Goal: Transaction & Acquisition: Purchase product/service

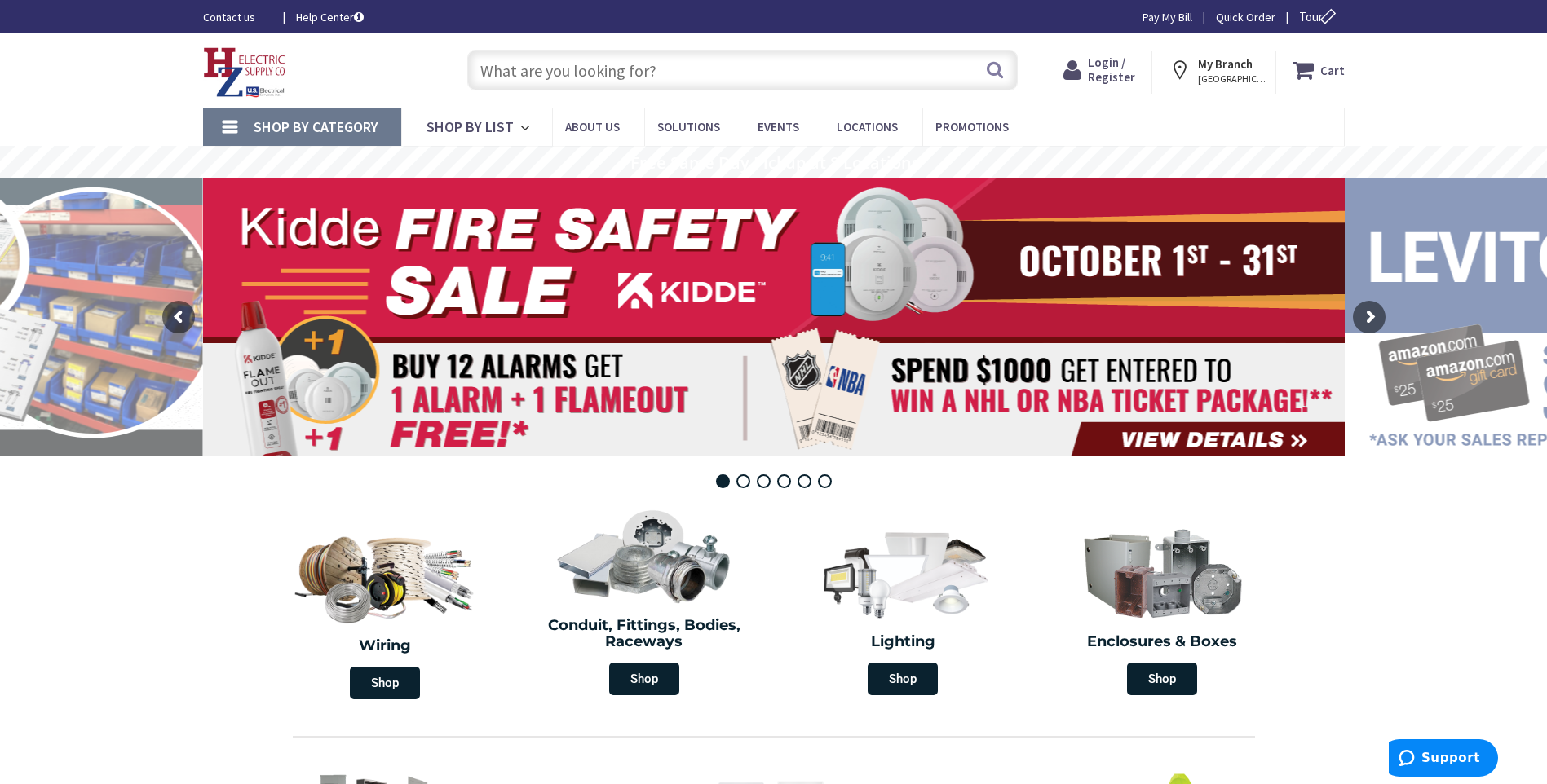
click at [1103, 78] on span "Login / Register" at bounding box center [1111, 69] width 48 height 30
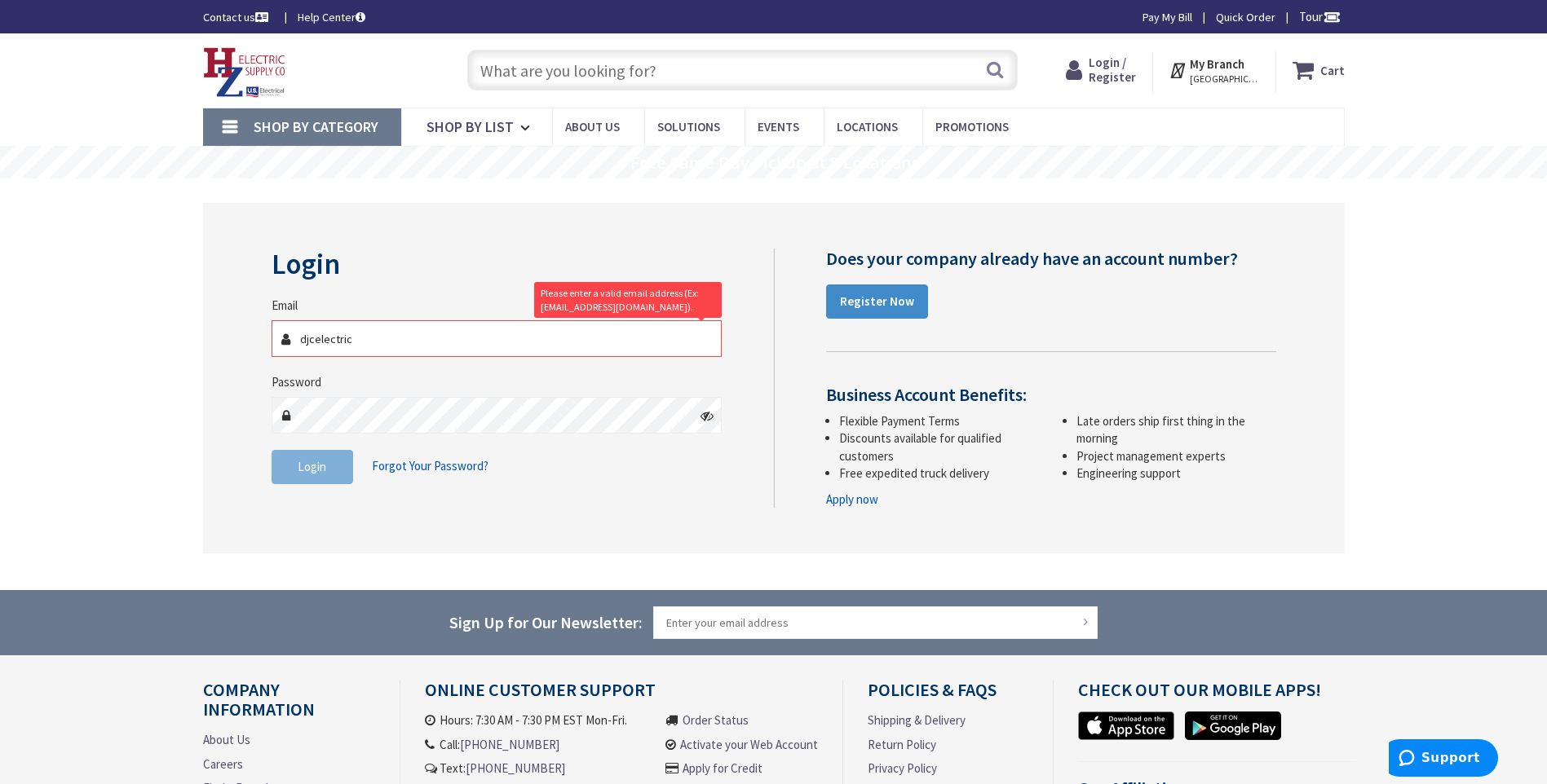
type input "[EMAIL_ADDRESS][DOMAIN_NAME]"
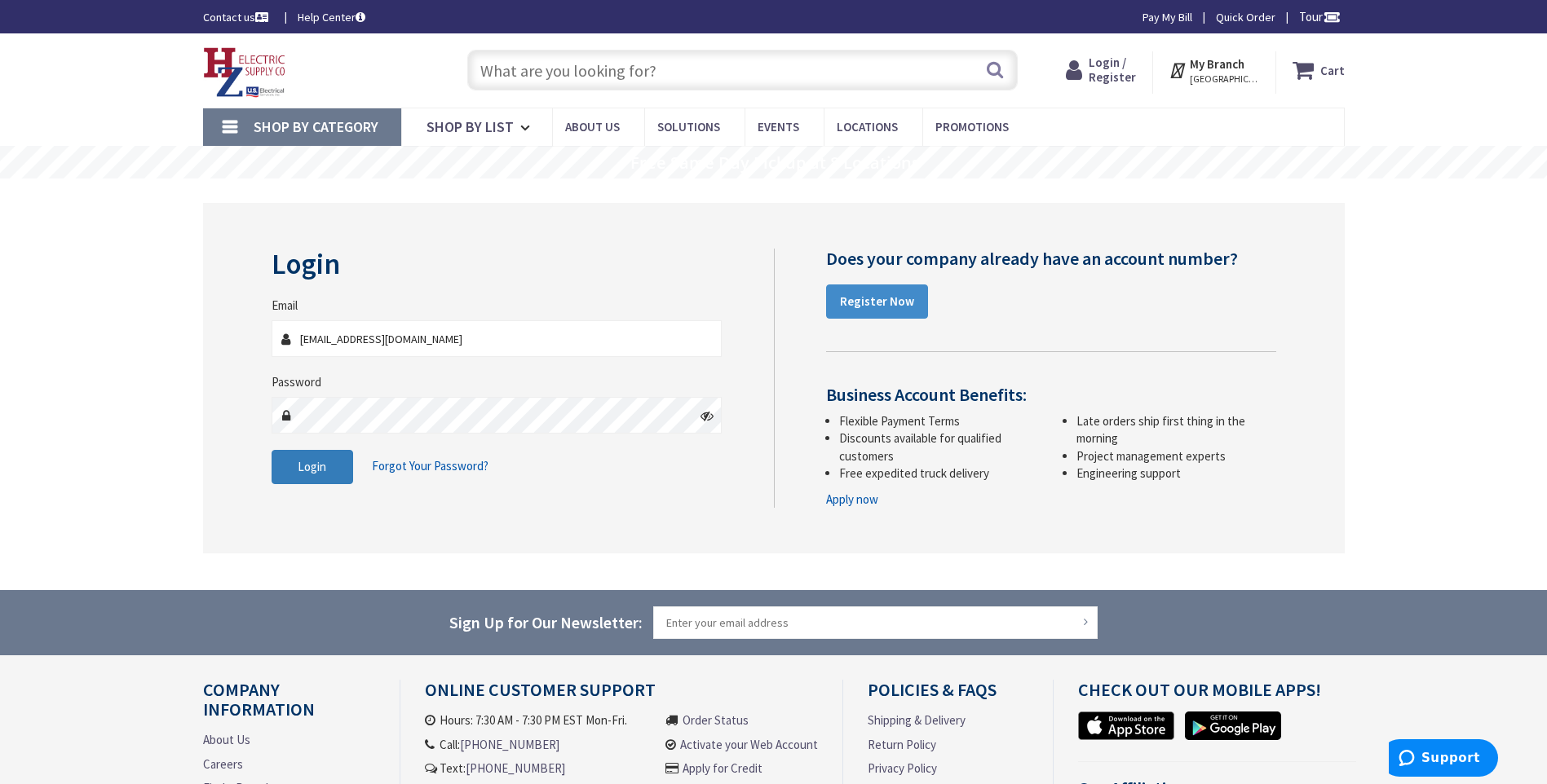
click at [315, 464] on span "Login" at bounding box center [311, 467] width 28 height 16
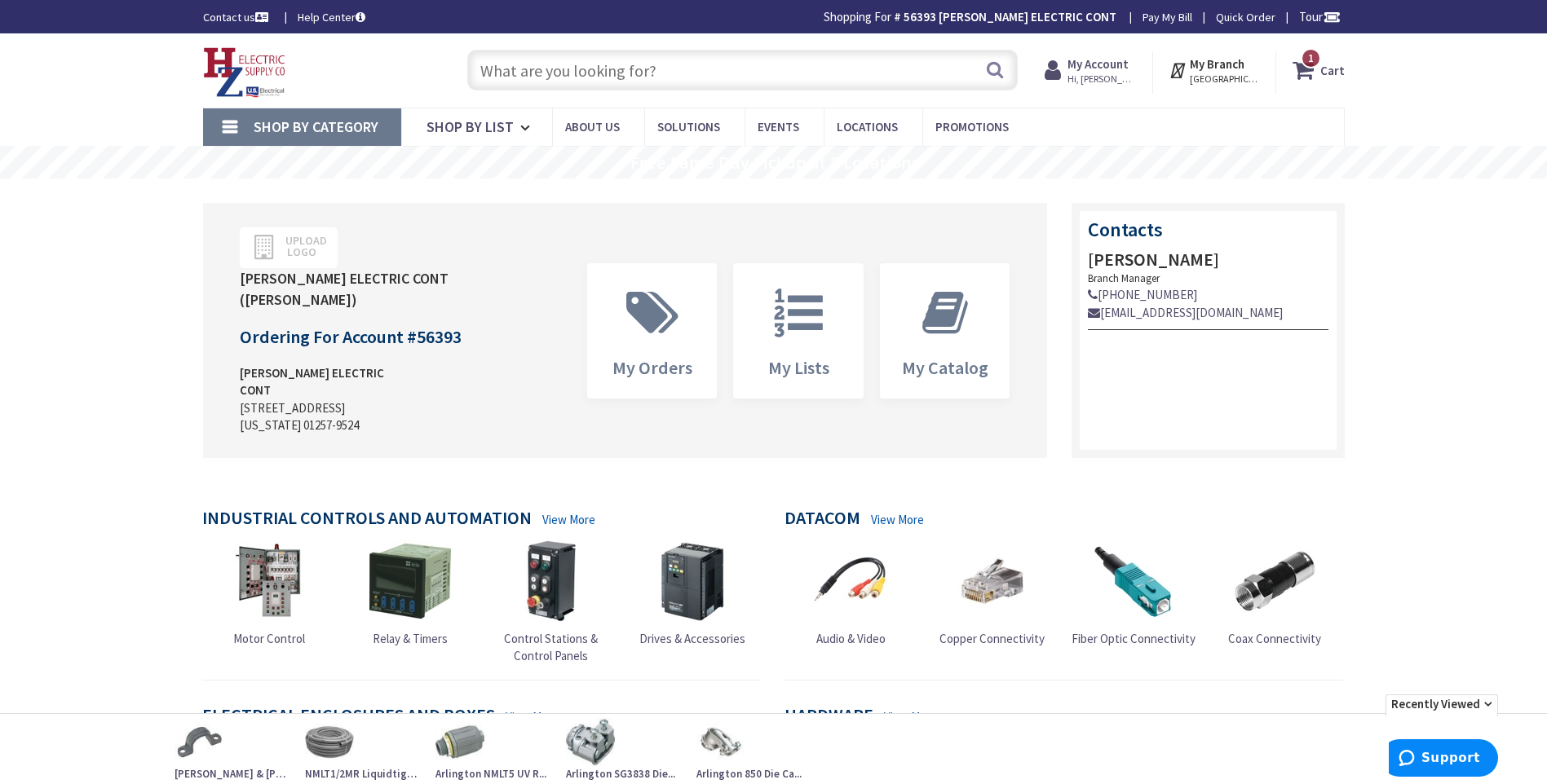
click at [574, 69] on input "text" at bounding box center [742, 70] width 551 height 41
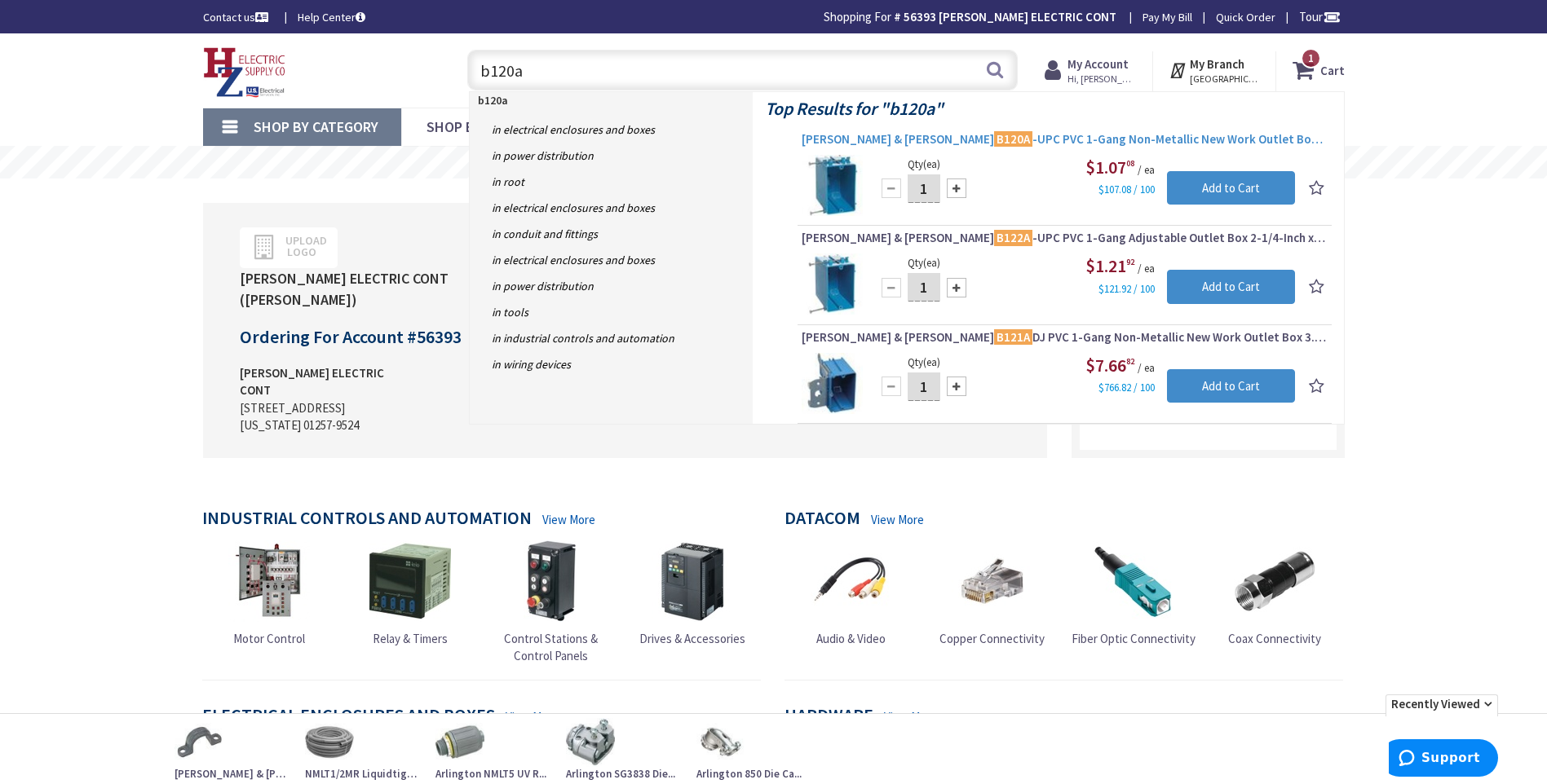
type input "b120a"
click at [1007, 132] on span "Thomas & Betts B120A -UPC PVC 1-Gang Non-Metallic New Work Outlet Box 3-7/8-Inc…" at bounding box center [1064, 139] width 526 height 17
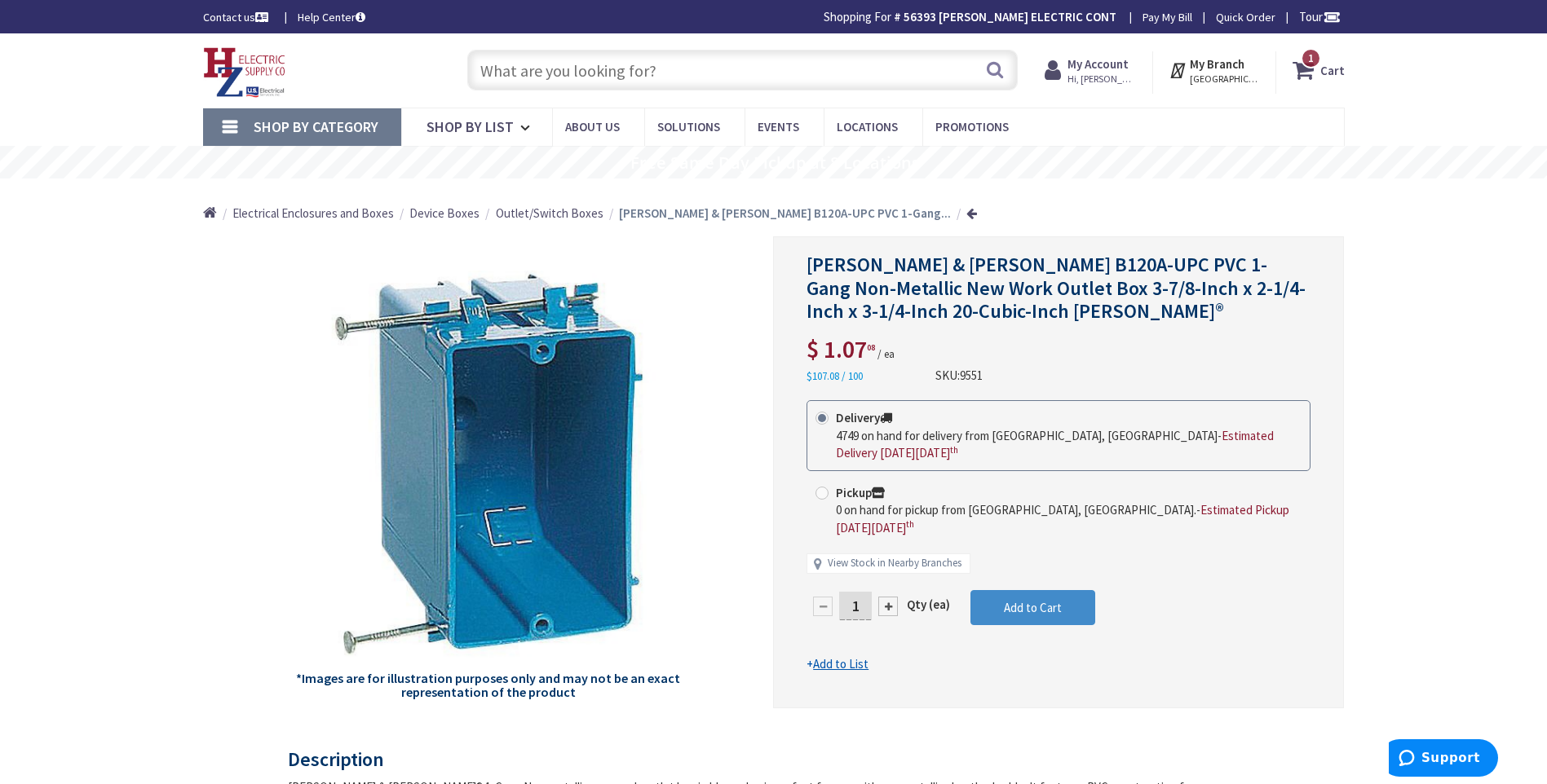
click at [587, 69] on input "text" at bounding box center [742, 70] width 551 height 41
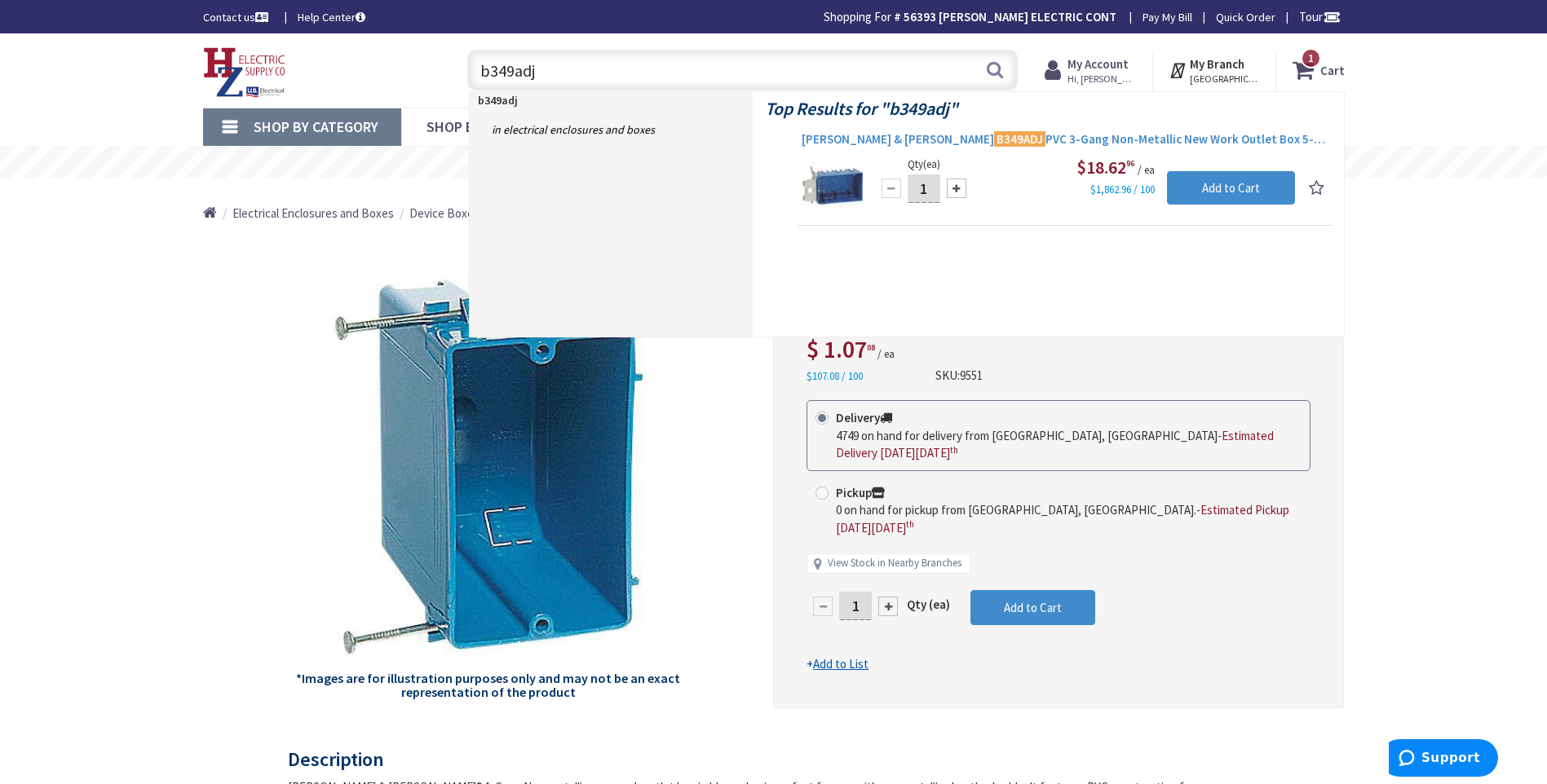
type input "b349adj"
click at [869, 133] on span "Thomas & Betts B349ADJ PVC 3-Gang Non-Metallic New Work Outlet Box 5-13/16-Inch…" at bounding box center [1064, 139] width 526 height 17
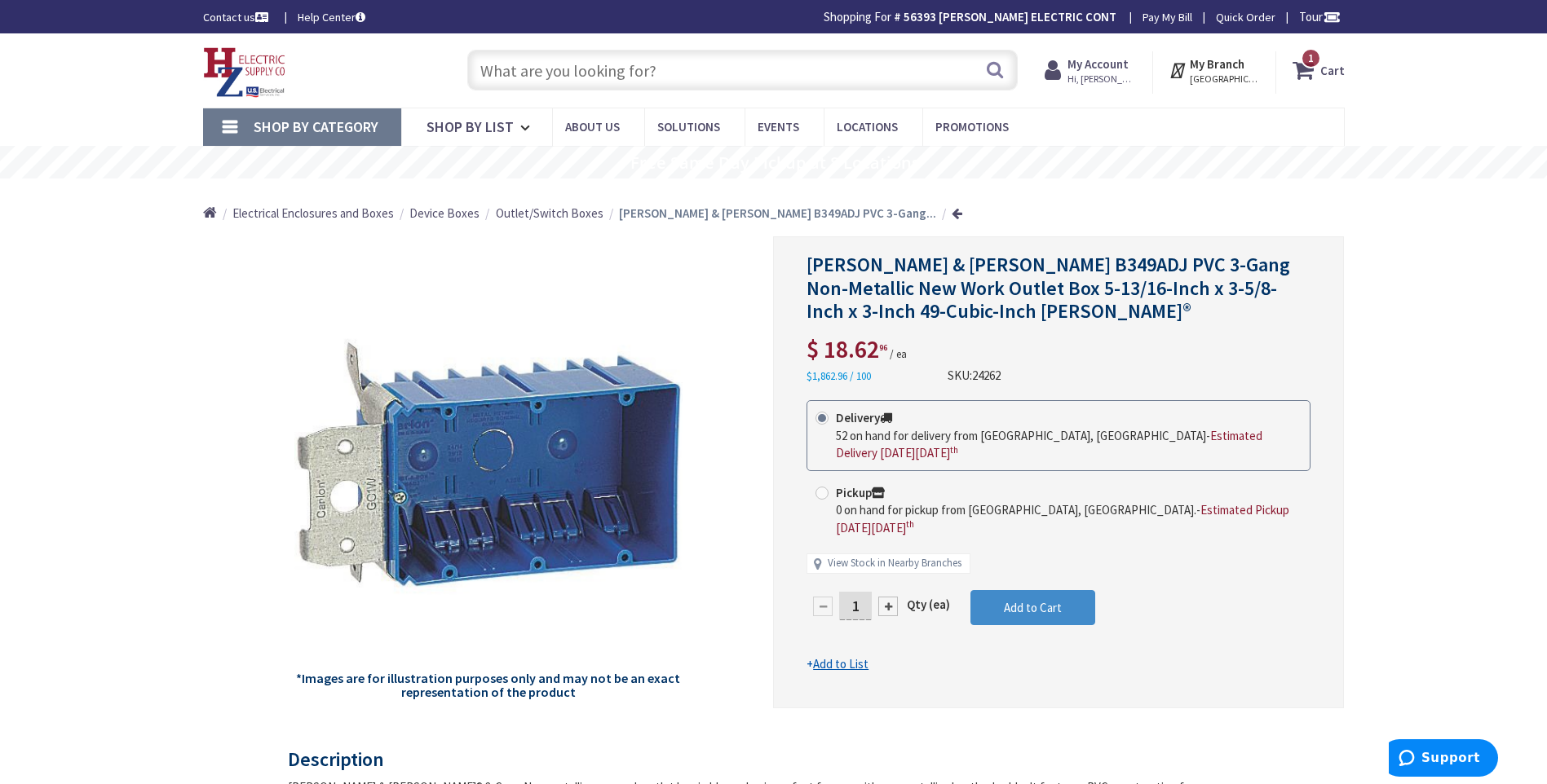
click at [495, 65] on input "text" at bounding box center [742, 70] width 551 height 41
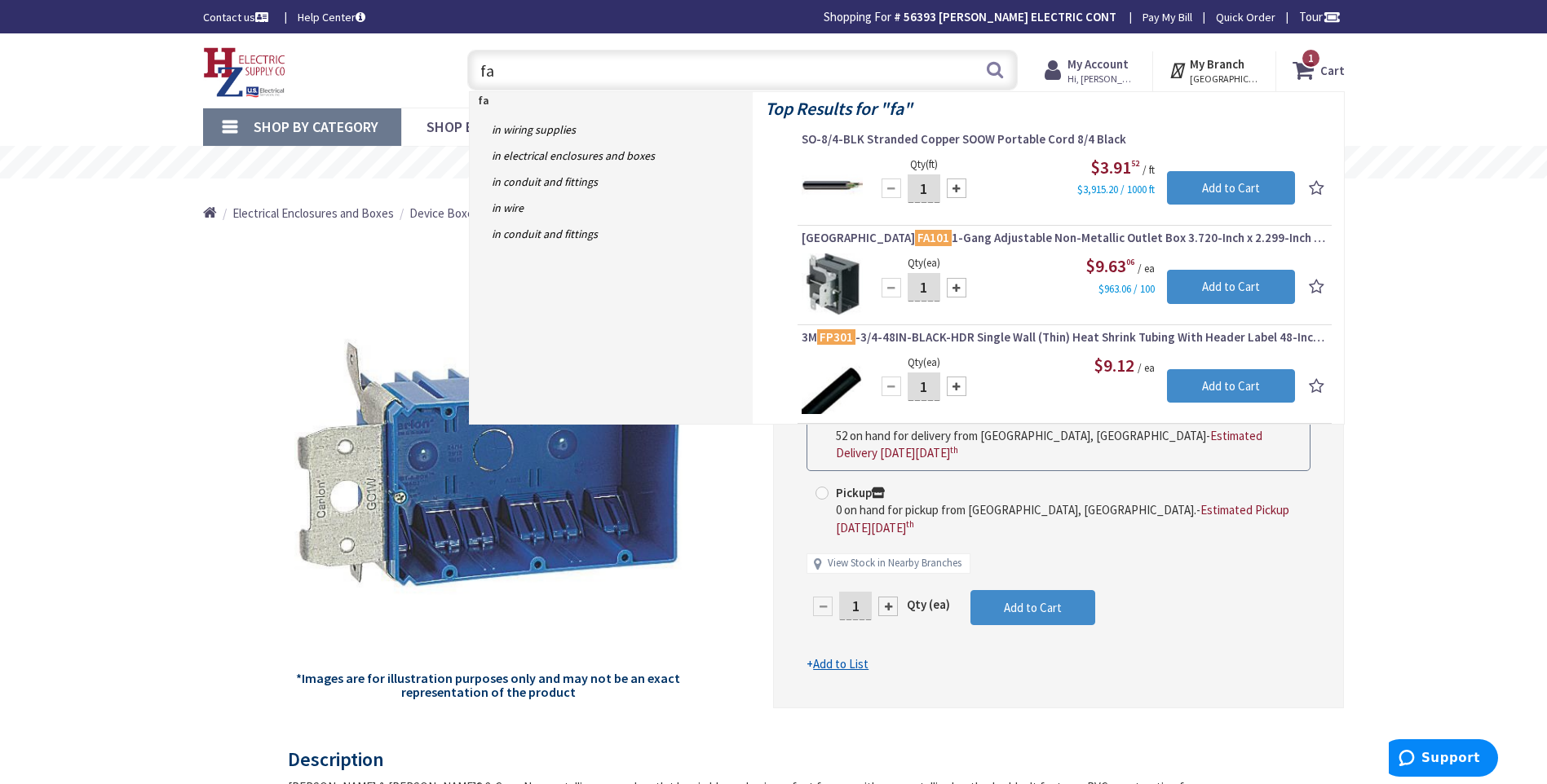
type input "f"
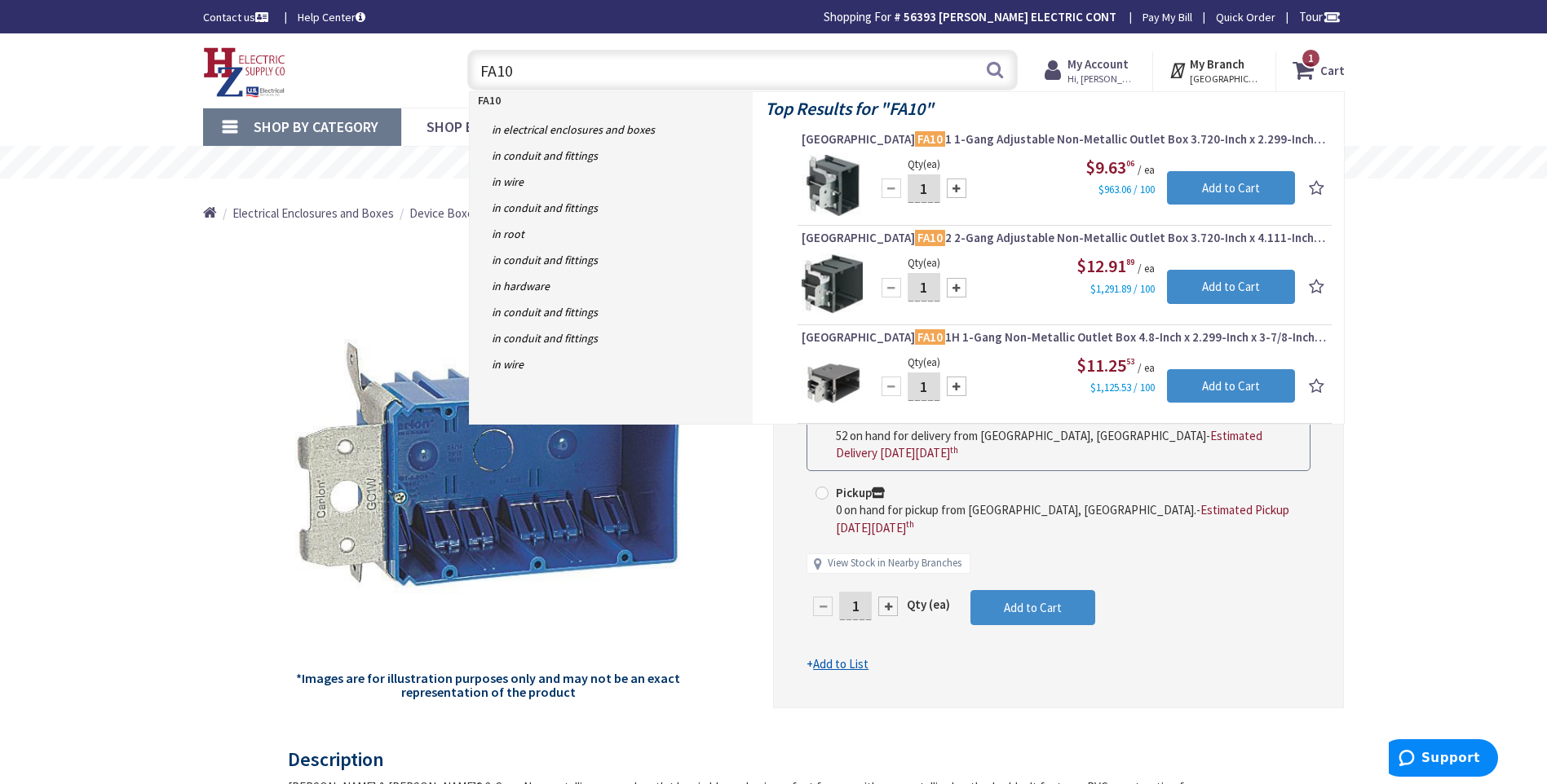
type input "FA103"
